Goal: Find specific page/section: Locate a particular part of the current website

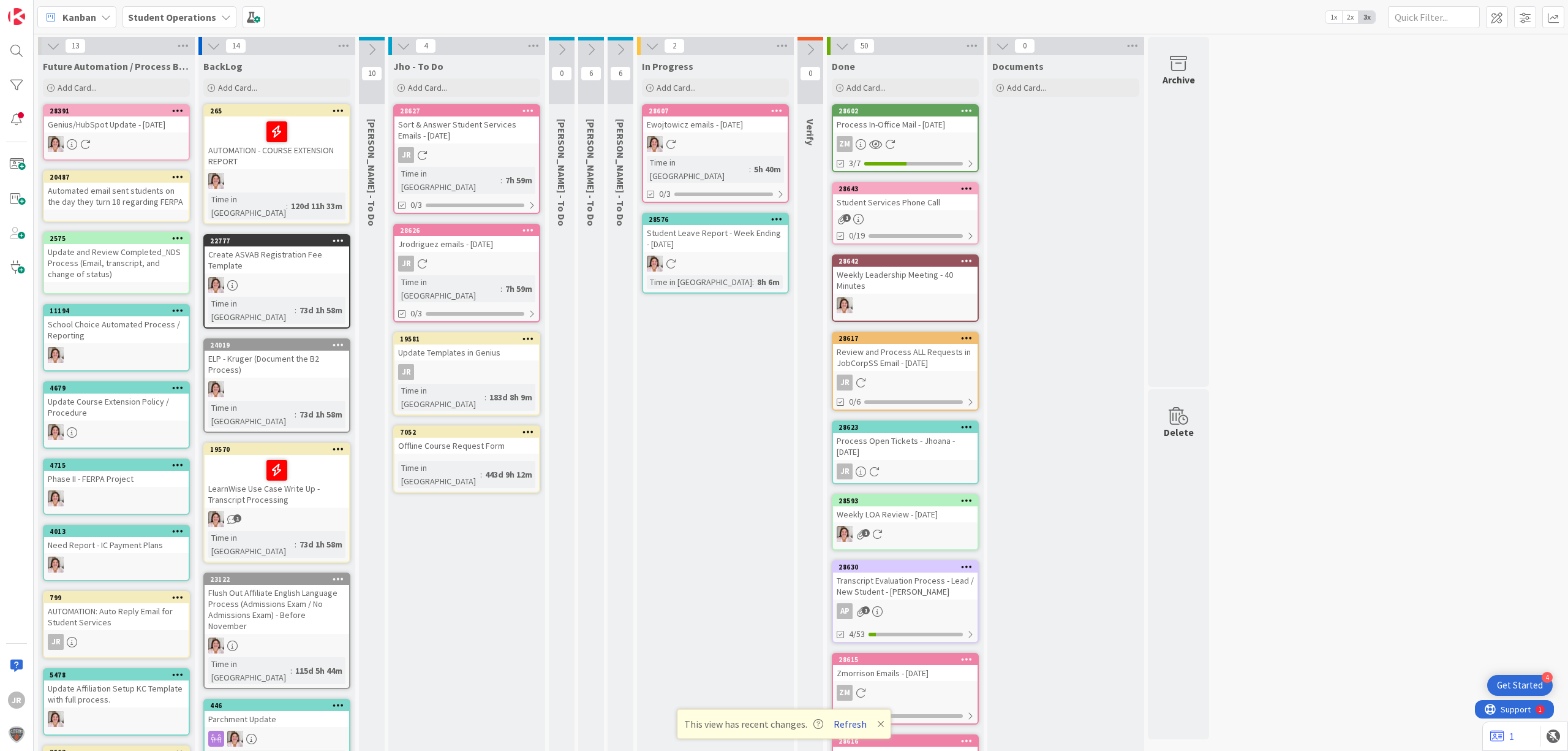
click at [851, 573] on button "Refresh" at bounding box center [850, 724] width 41 height 16
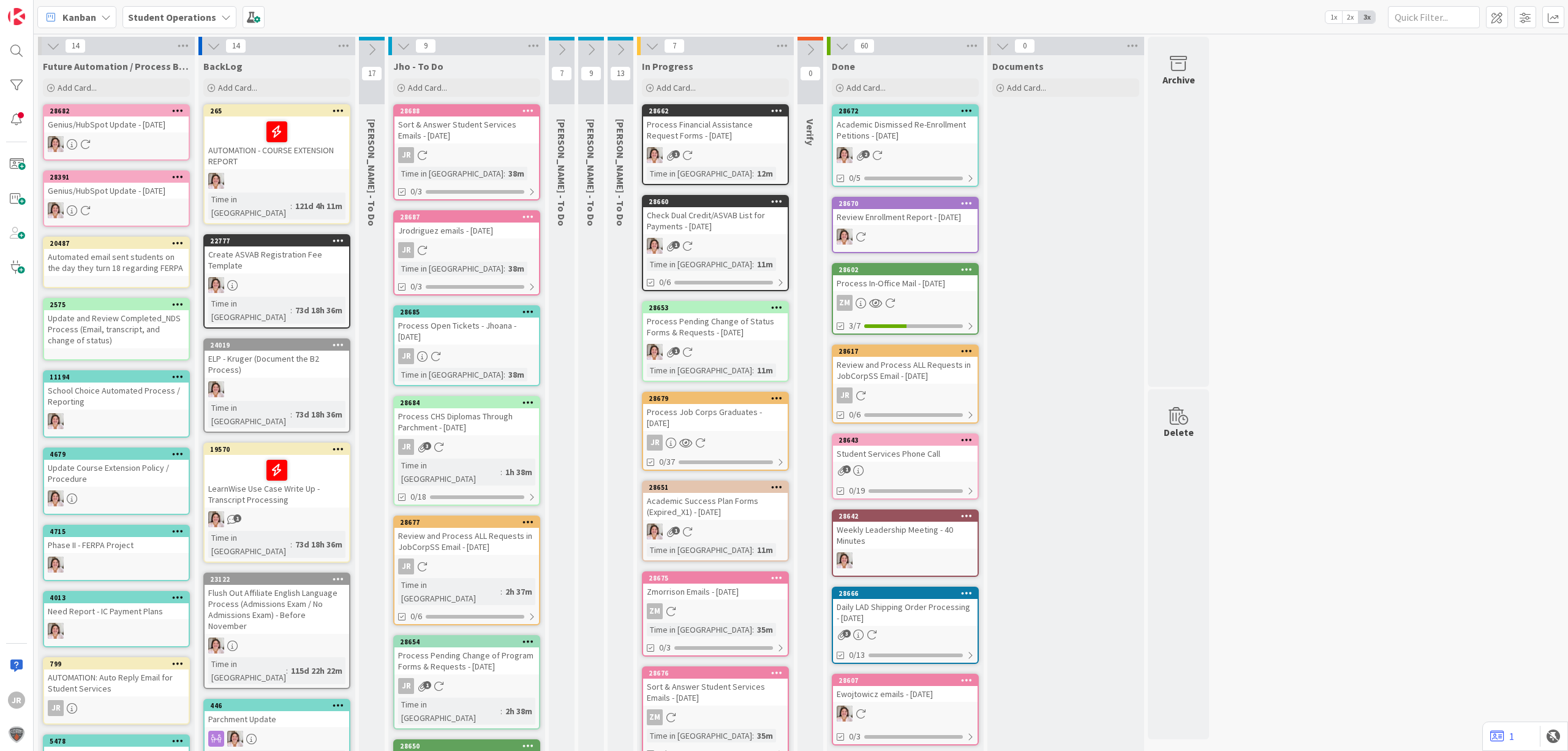
click at [730, 404] on div "Process Job Corps Graduates - 09/23/2025" at bounding box center [715, 418] width 144 height 27
